Goal: Task Accomplishment & Management: Use online tool/utility

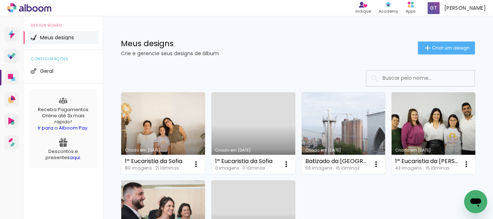
click at [325, 109] on link "Criado em [DATE]" at bounding box center [344, 133] width 84 height 82
click at [0, 0] on neon-animated-pages "Confirmar Cancelar" at bounding box center [0, 0] width 0 height 0
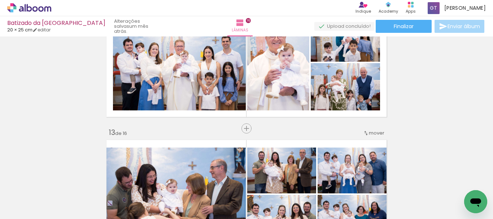
scroll to position [1515, 0]
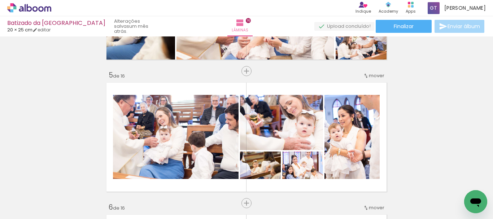
scroll to position [505, 0]
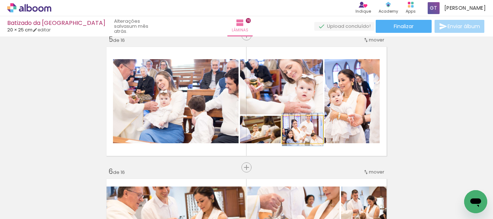
drag, startPoint x: 295, startPoint y: 125, endPoint x: 290, endPoint y: 124, distance: 4.7
type paper-slider "100"
click at [291, 124] on div at bounding box center [297, 124] width 12 height 12
click at [313, 143] on quentale-layouter at bounding box center [246, 101] width 285 height 114
click at [313, 143] on quentale-photo at bounding box center [302, 129] width 41 height 27
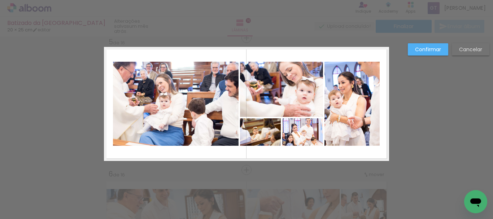
scroll to position [537, 0]
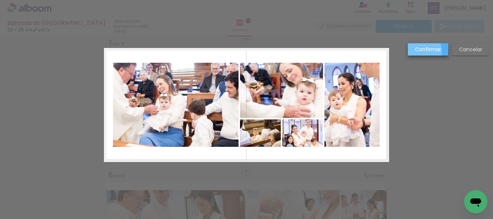
click at [0, 0] on slot "Confirmar" at bounding box center [0, 0] width 0 height 0
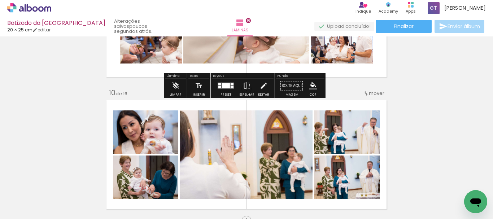
scroll to position [1151, 0]
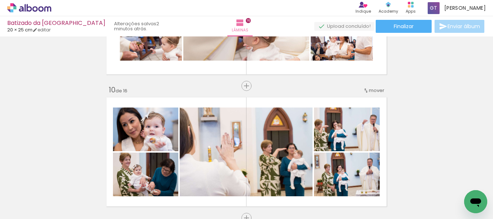
click at [18, 211] on span "Adicionar Fotos" at bounding box center [26, 209] width 22 height 8
click at [0, 0] on input "file" at bounding box center [0, 0] width 0 height 0
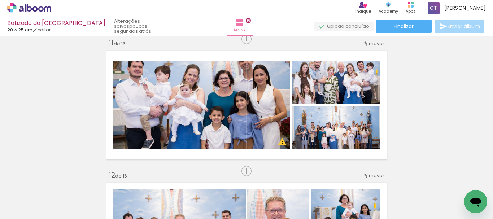
scroll to position [6781, 0]
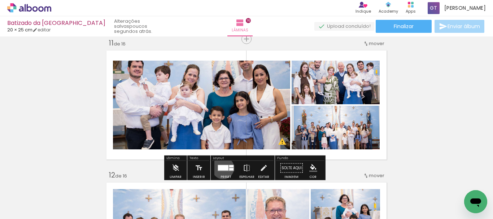
click at [221, 168] on div at bounding box center [223, 167] width 10 height 5
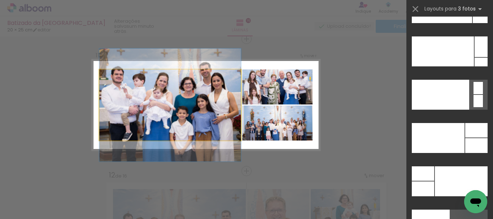
scroll to position [6838, 0]
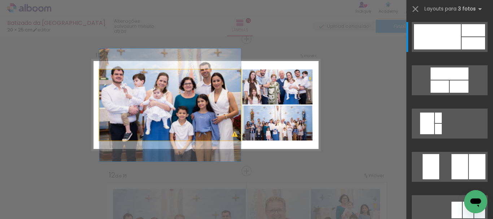
click at [0, 0] on slot at bounding box center [0, 0] width 0 height 0
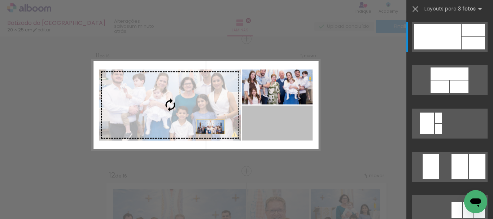
drag, startPoint x: 282, startPoint y: 127, endPoint x: 189, endPoint y: 127, distance: 92.7
click at [0, 0] on slot at bounding box center [0, 0] width 0 height 0
drag, startPoint x: 260, startPoint y: 126, endPoint x: 167, endPoint y: 111, distance: 94.1
click at [0, 0] on slot at bounding box center [0, 0] width 0 height 0
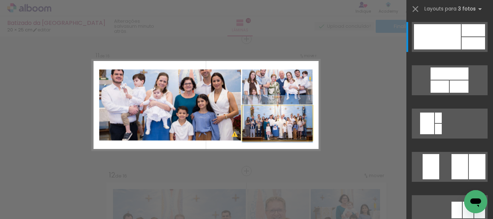
drag, startPoint x: 287, startPoint y: 133, endPoint x: 169, endPoint y: 116, distance: 118.8
click at [0, 0] on slot at bounding box center [0, 0] width 0 height 0
click at [169, 116] on quentale-layouter at bounding box center [206, 105] width 228 height 91
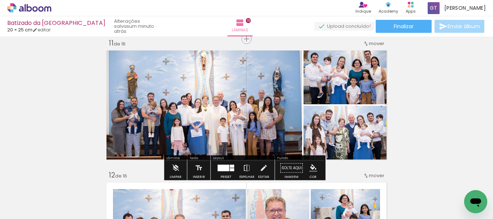
scroll to position [8642, 0]
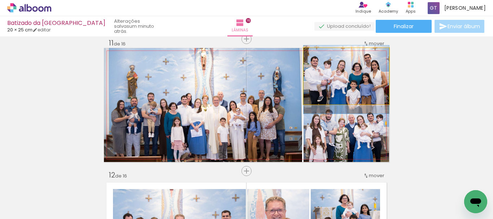
drag, startPoint x: 338, startPoint y: 87, endPoint x: 334, endPoint y: 91, distance: 5.1
click at [334, 91] on quentale-photo at bounding box center [345, 76] width 85 height 56
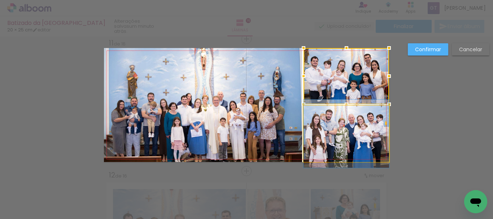
click at [337, 139] on quentale-photo at bounding box center [345, 134] width 85 height 56
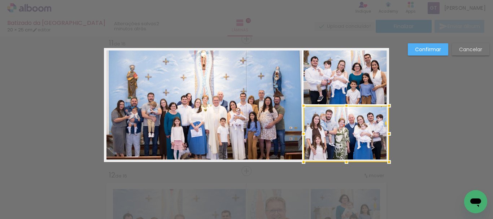
click at [342, 131] on div at bounding box center [345, 134] width 85 height 56
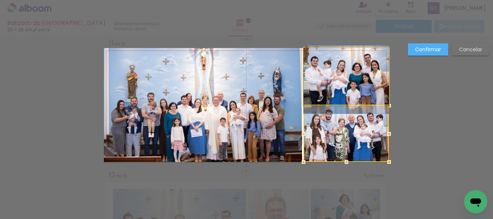
click at [346, 88] on quentale-photo at bounding box center [345, 76] width 85 height 56
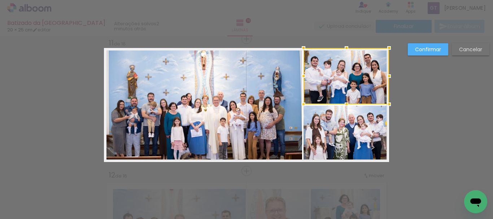
click at [246, 100] on quentale-photo at bounding box center [203, 105] width 198 height 114
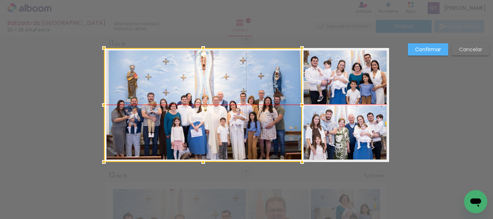
click at [246, 99] on div at bounding box center [203, 105] width 198 height 114
click at [235, 85] on div at bounding box center [203, 105] width 198 height 114
click at [0, 0] on slot "Confirmar" at bounding box center [0, 0] width 0 height 0
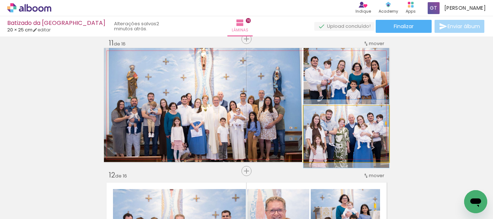
click at [357, 137] on quentale-photo at bounding box center [345, 134] width 85 height 56
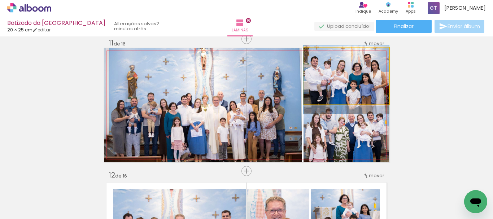
click at [344, 92] on quentale-photo at bounding box center [345, 76] width 85 height 56
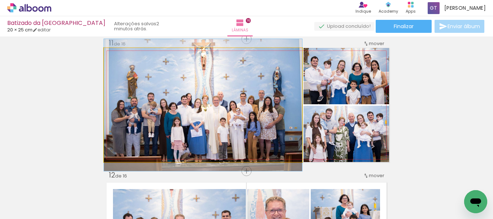
click at [256, 83] on quentale-photo at bounding box center [203, 105] width 198 height 114
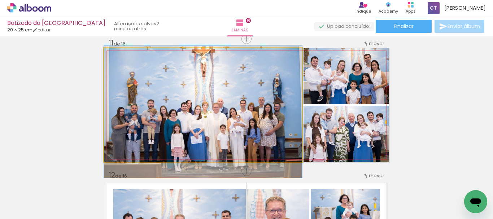
drag, startPoint x: 226, startPoint y: 84, endPoint x: 231, endPoint y: 91, distance: 8.7
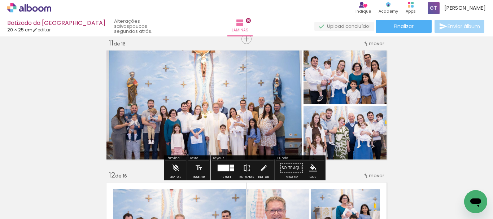
click at [344, 147] on quentale-photo at bounding box center [345, 134] width 85 height 56
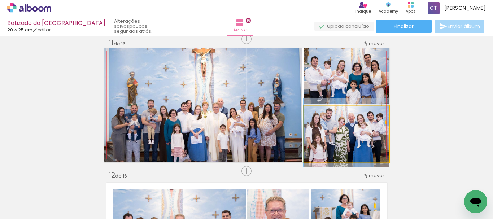
drag, startPoint x: 344, startPoint y: 147, endPoint x: 339, endPoint y: 147, distance: 5.4
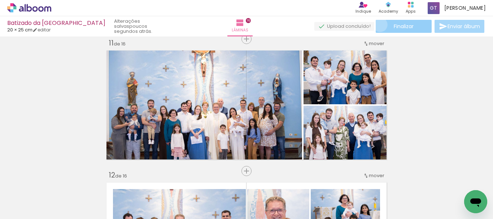
click at [377, 25] on paper-button "Finalizar" at bounding box center [403, 26] width 56 height 13
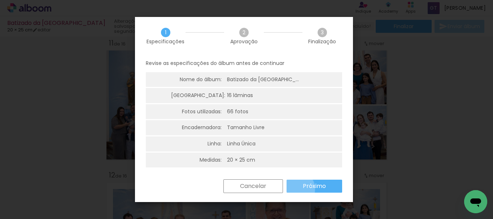
click at [298, 189] on paper-button "Próximo" at bounding box center [314, 186] width 56 height 13
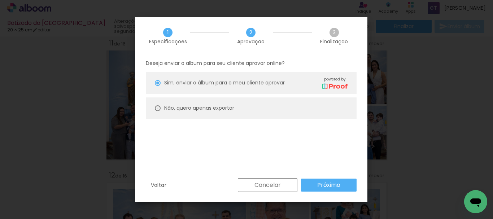
click at [157, 108] on div at bounding box center [158, 108] width 6 height 6
type paper-radio-button "on"
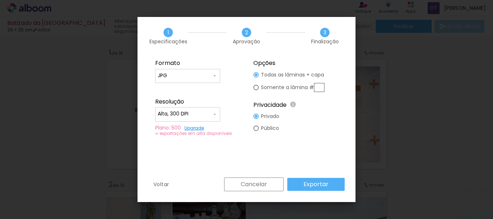
click at [215, 112] on iron-icon at bounding box center [215, 114] width 6 height 6
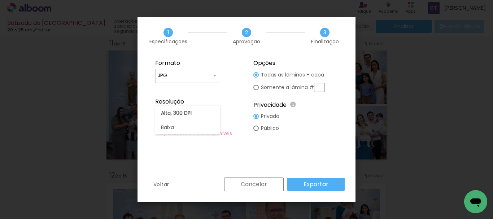
click at [215, 112] on paper-item "Alta, 300 DPI" at bounding box center [187, 113] width 65 height 14
click at [299, 184] on paper-button "Exportar" at bounding box center [315, 184] width 57 height 13
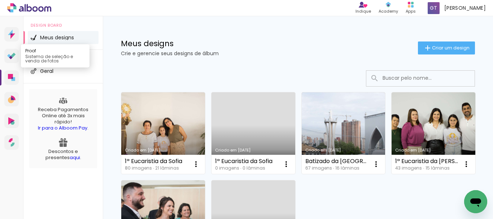
click at [13, 54] on icon at bounding box center [13, 55] width 5 height 5
